Goal: Check status: Check status

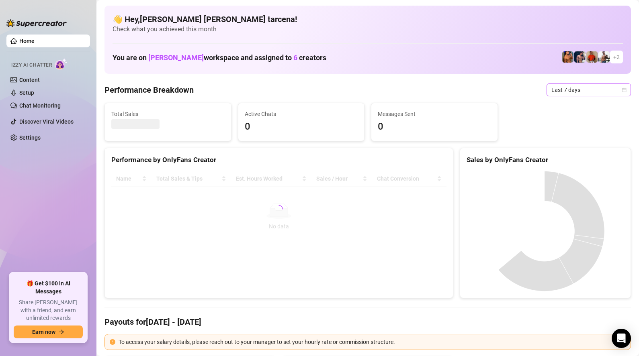
click at [592, 89] on span "Last 7 days" at bounding box center [588, 90] width 75 height 12
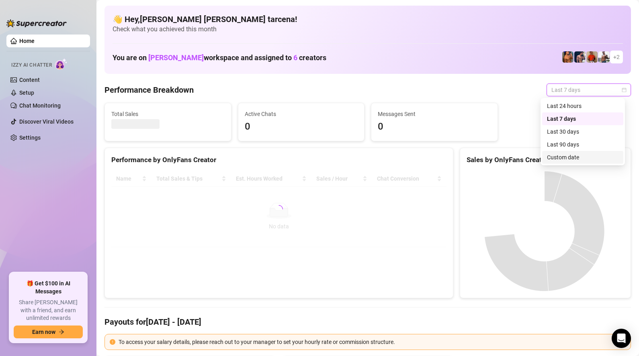
click at [582, 155] on div "Custom date" at bounding box center [582, 157] width 71 height 9
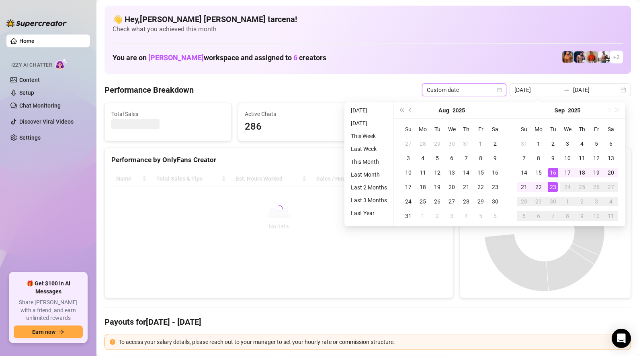
type input "[DATE]"
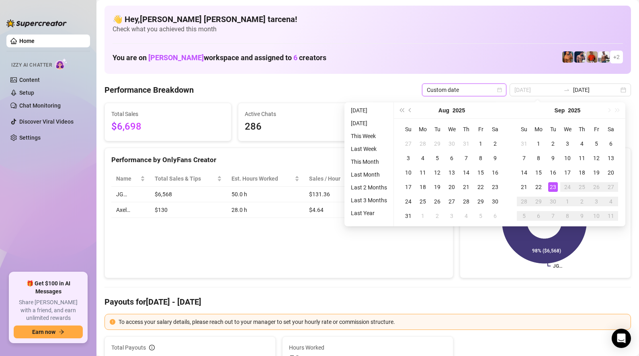
click at [554, 188] on div "23" at bounding box center [553, 187] width 10 height 10
type input "[DATE]"
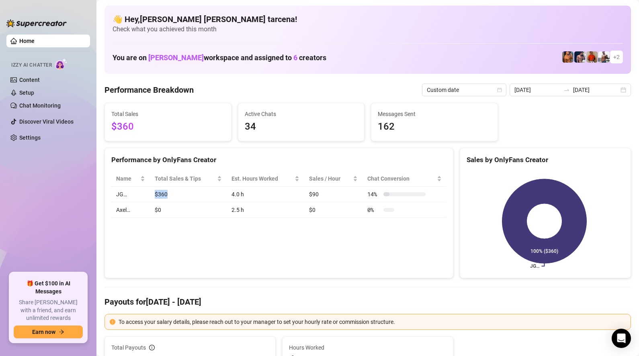
drag, startPoint x: 142, startPoint y: 196, endPoint x: 237, endPoint y: 213, distance: 95.9
click at [196, 208] on tbody "JG… $360 4.0 h $90 14 % Axel… $0 2.5 h $0 0 %" at bounding box center [278, 202] width 335 height 31
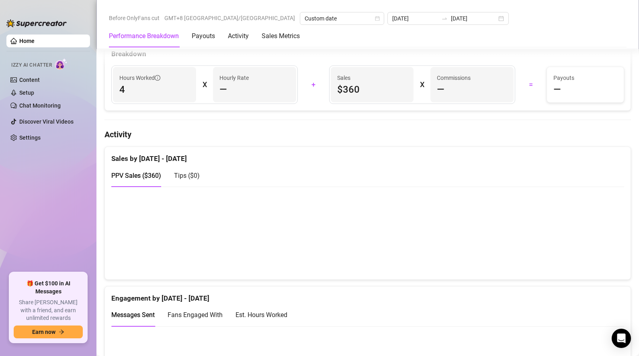
scroll to position [296, 0]
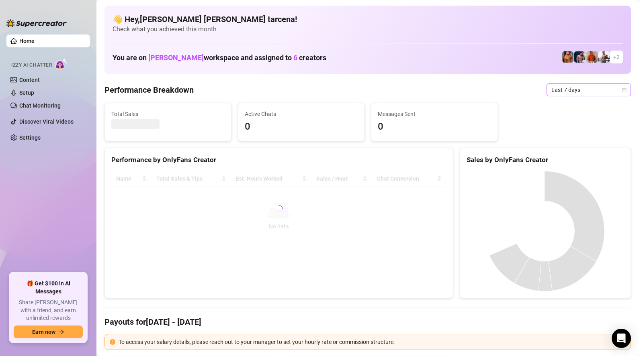
click at [561, 92] on span "Last 7 days" at bounding box center [588, 90] width 75 height 12
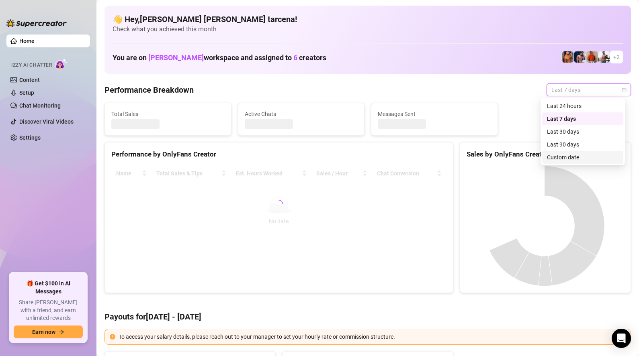
click at [571, 156] on div "Custom date" at bounding box center [582, 157] width 71 height 9
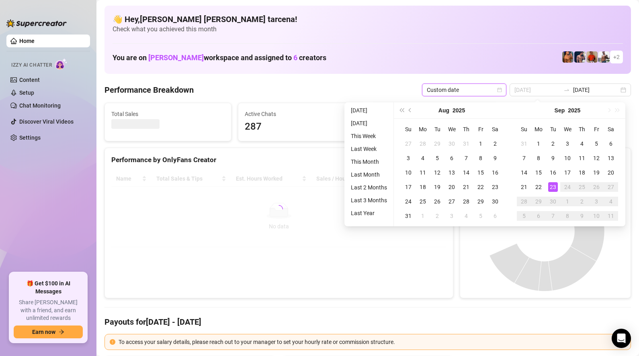
click at [553, 187] on div "23" at bounding box center [553, 187] width 10 height 10
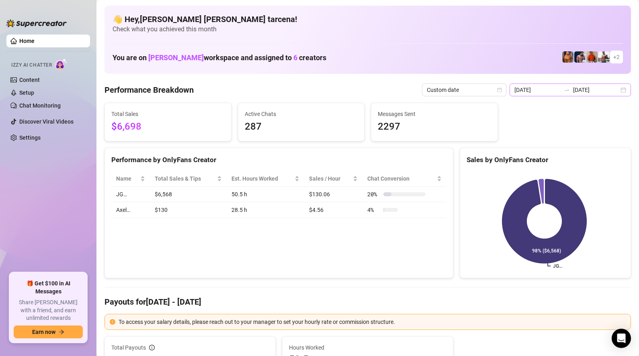
click at [581, 95] on div "[DATE] [DATE]" at bounding box center [569, 90] width 121 height 13
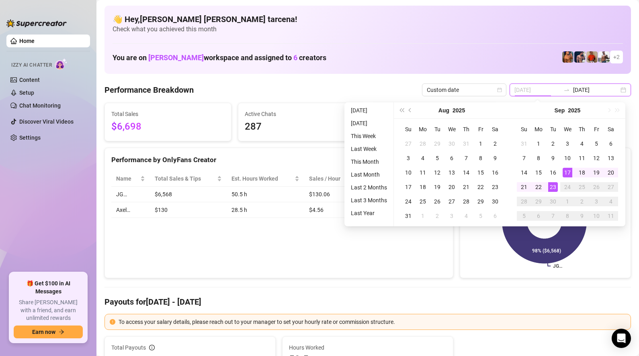
type input "[DATE]"
click at [553, 189] on div "23" at bounding box center [553, 187] width 10 height 10
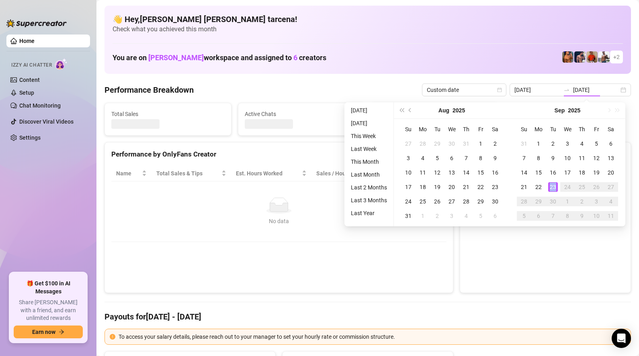
type input "[DATE]"
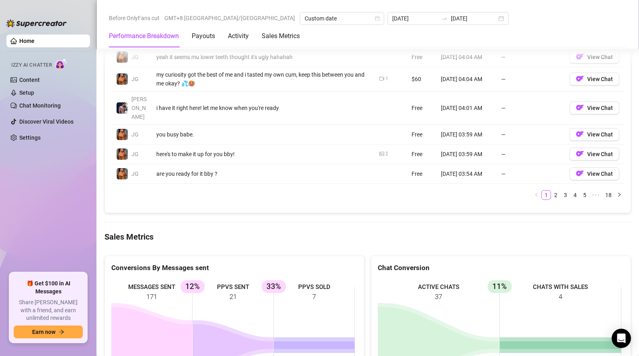
scroll to position [1037, 0]
